Goal: Information Seeking & Learning: Learn about a topic

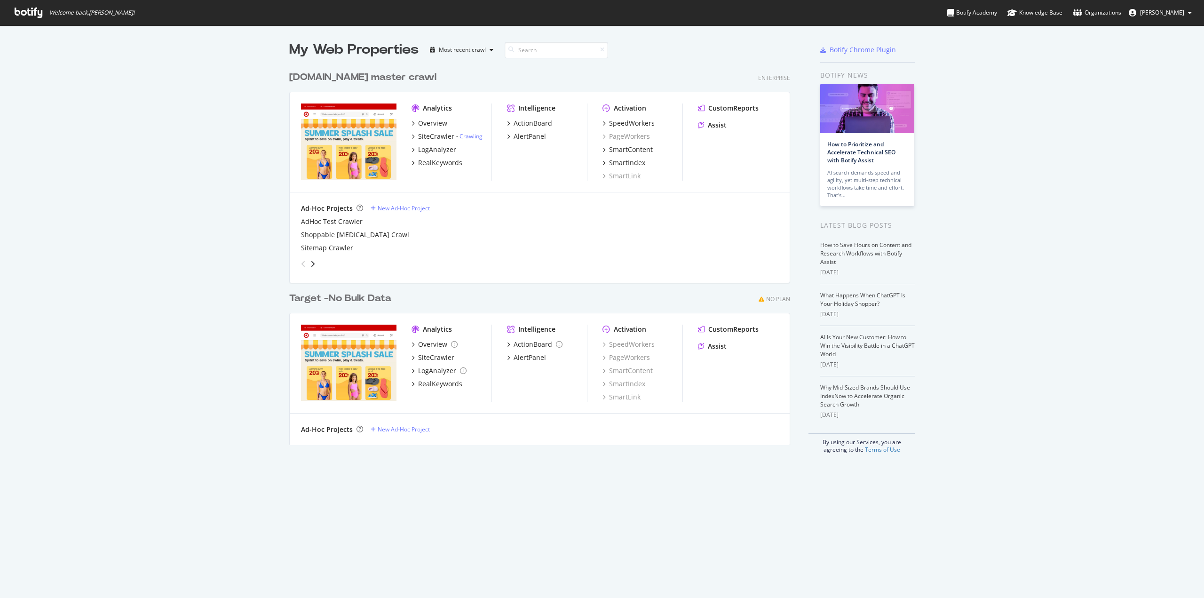
scroll to position [591, 1190]
click at [438, 150] on div "LogAnalyzer" at bounding box center [437, 149] width 38 height 9
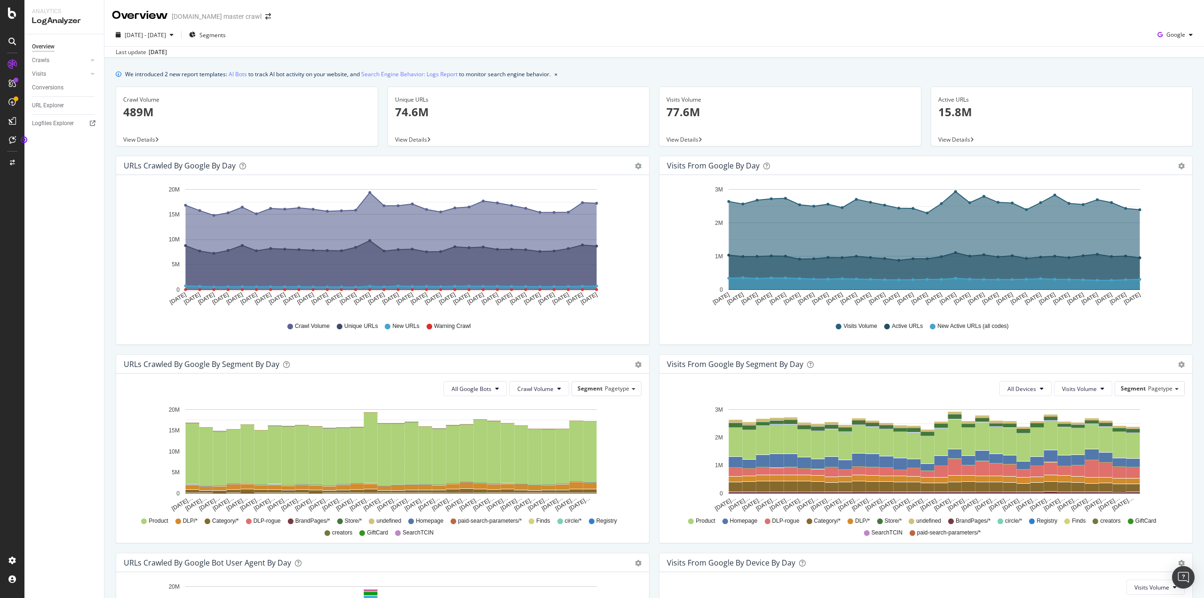
click at [107, 314] on div "We introduced 2 new report templates: AI Bots to track AI bot activity on your …" at bounding box center [654, 421] width 1100 height 726
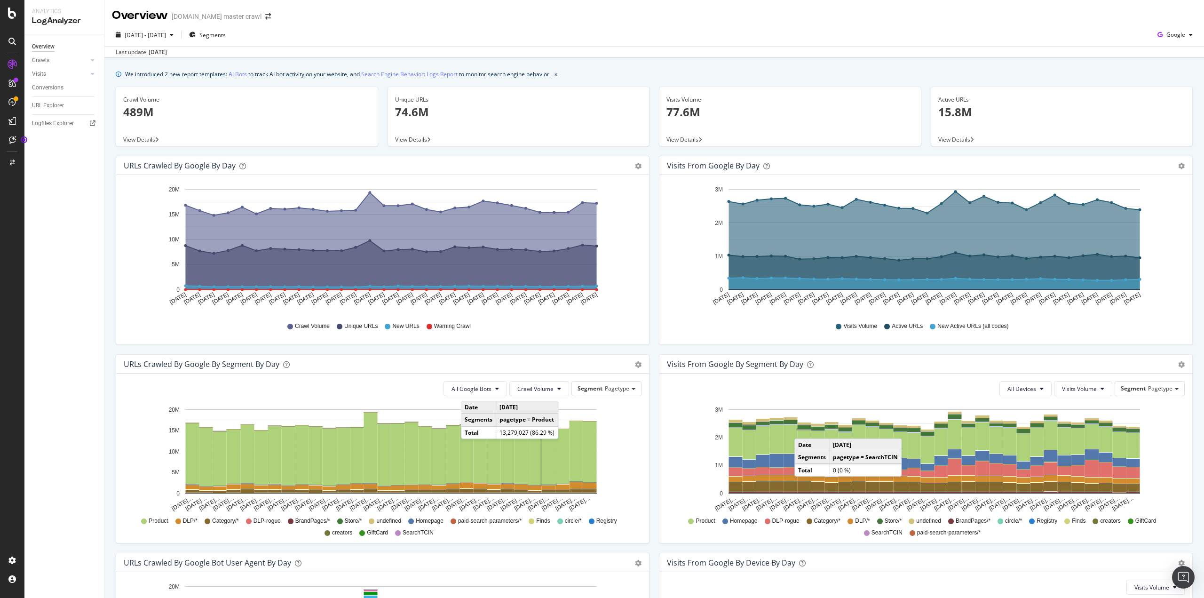
click at [101, 337] on div "Overview Crawls Daily Distribution Segments Distribution HTTP Codes Resources V…" at bounding box center [64, 316] width 80 height 564
